Goal: Information Seeking & Learning: Find specific fact

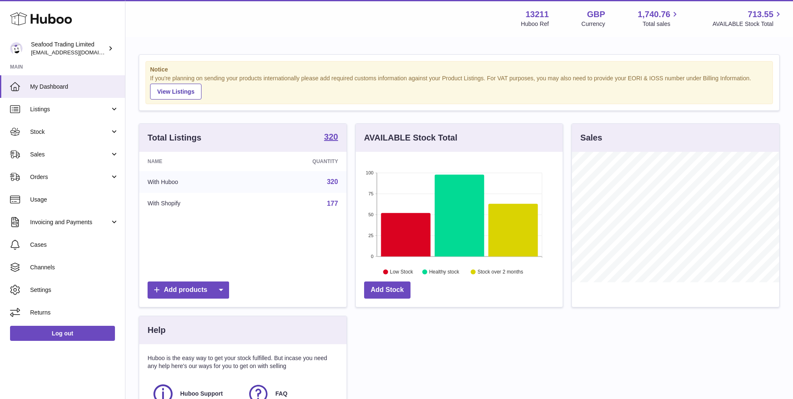
scroll to position [130, 207]
click at [85, 164] on link "Sales" at bounding box center [62, 154] width 125 height 23
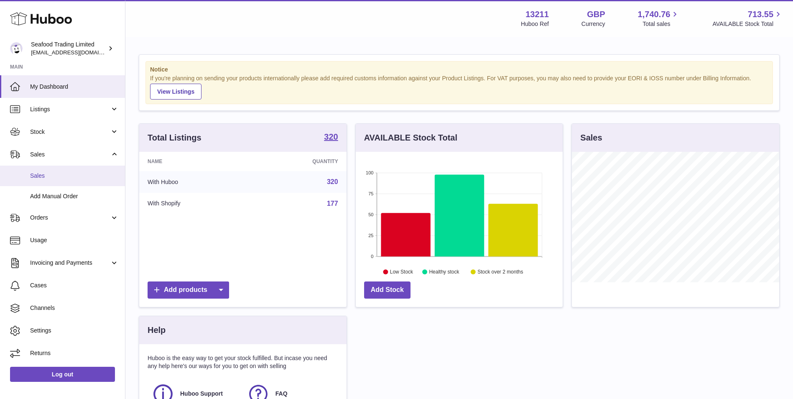
click at [70, 180] on link "Sales" at bounding box center [62, 176] width 125 height 20
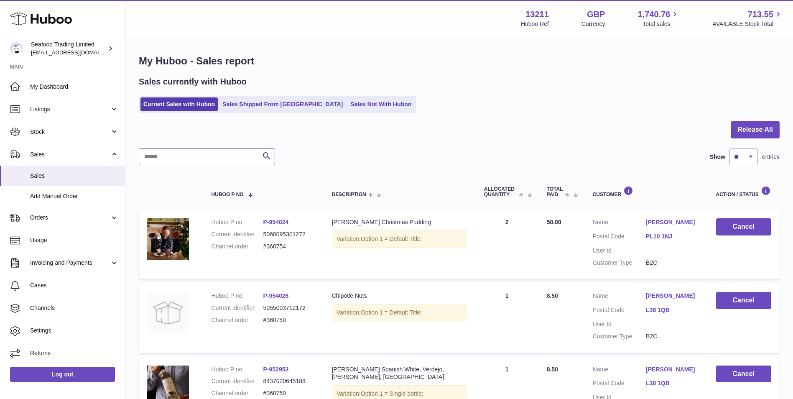
click at [215, 161] on input "text" at bounding box center [207, 156] width 136 height 17
paste input "******"
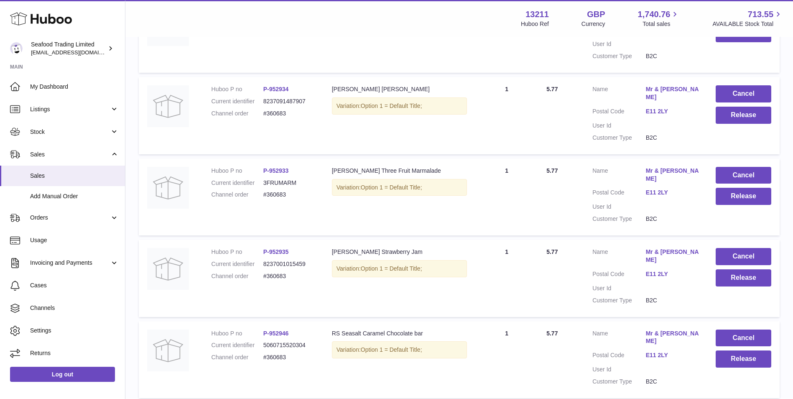
scroll to position [460, 0]
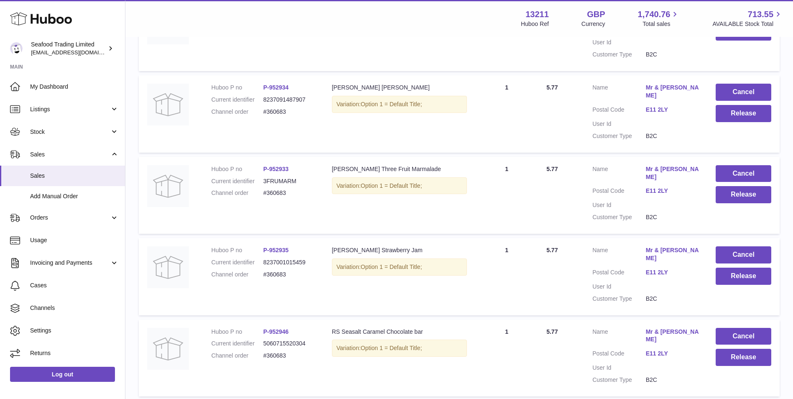
type input "******"
click at [279, 247] on link "P-952935" at bounding box center [276, 250] width 26 height 7
click at [0, 200] on div at bounding box center [0, 199] width 0 height 399
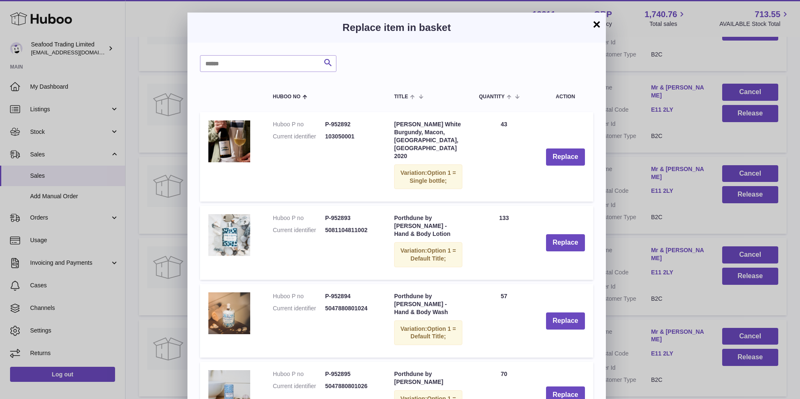
click at [595, 23] on button "×" at bounding box center [596, 24] width 10 height 10
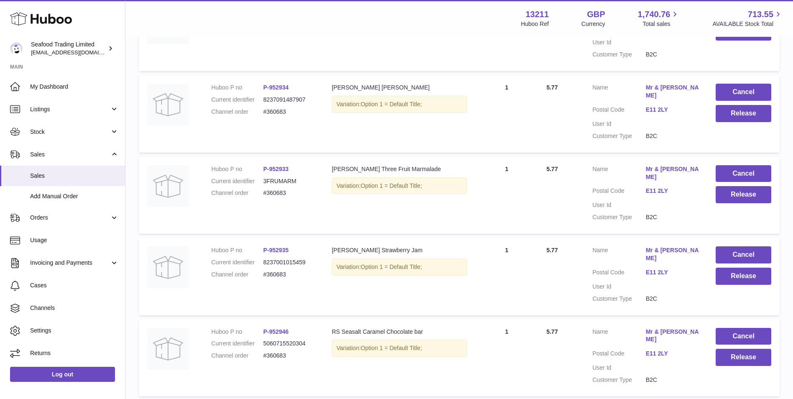
drag, startPoint x: 306, startPoint y: 127, endPoint x: 270, endPoint y: 130, distance: 36.1
click at [270, 165] on dd "P-952933" at bounding box center [289, 169] width 52 height 8
copy link "952933"
